Goal: Task Accomplishment & Management: Use online tool/utility

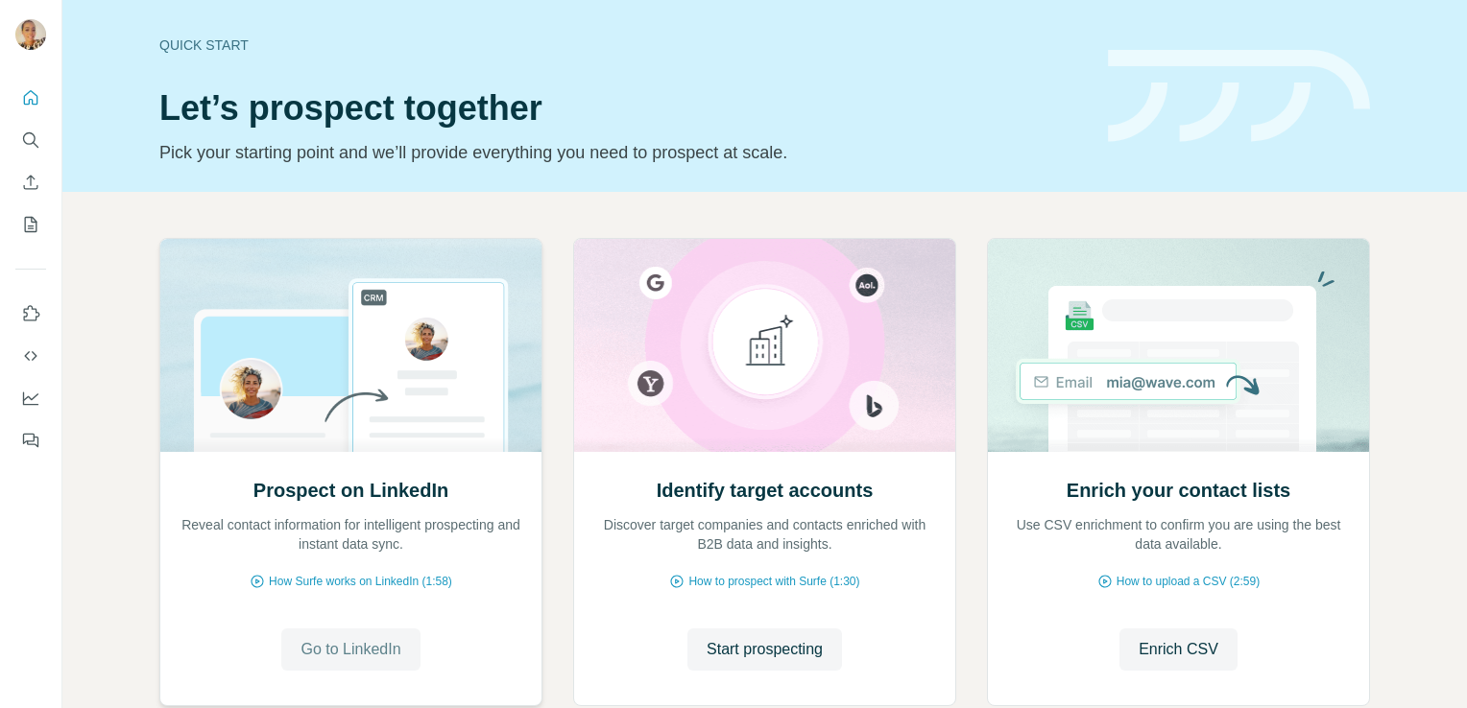
click at [338, 645] on span "Go to LinkedIn" at bounding box center [350, 649] width 100 height 23
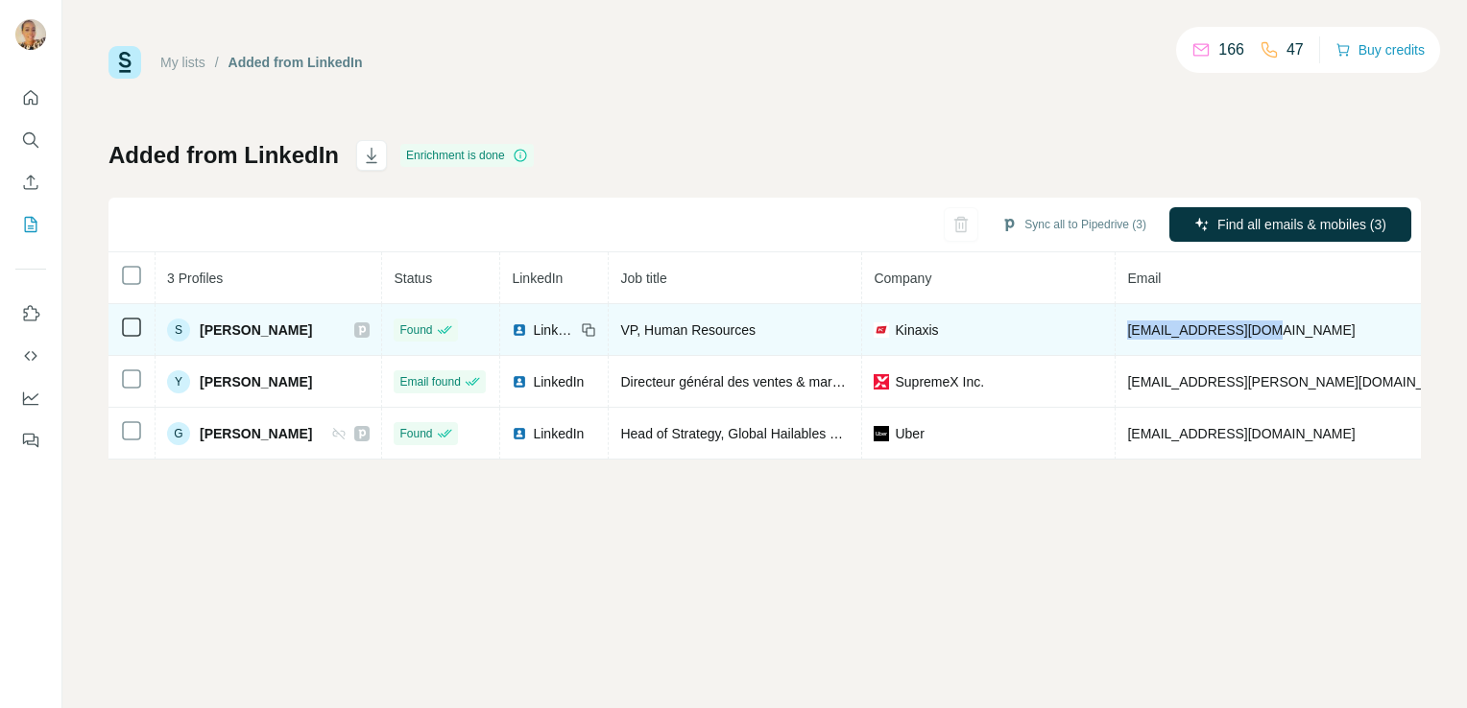
drag, startPoint x: 1226, startPoint y: 326, endPoint x: 1092, endPoint y: 324, distance: 133.5
click at [1127, 324] on span "shosick@kinaxis.com" at bounding box center [1241, 330] width 228 height 15
copy span "shosick@kinaxis.com"
